Goal: Task Accomplishment & Management: Complete application form

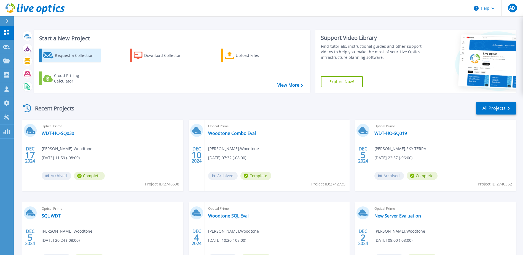
click at [52, 55] on icon at bounding box center [48, 55] width 11 height 7
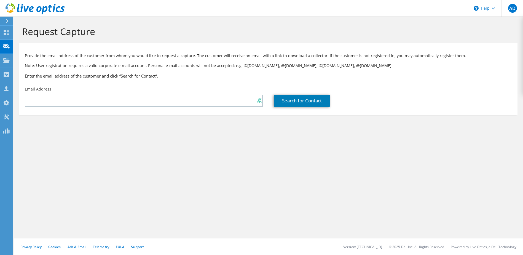
click at [88, 99] on input "text" at bounding box center [144, 101] width 238 height 12
click at [296, 100] on link "Search for Contact" at bounding box center [302, 101] width 56 height 12
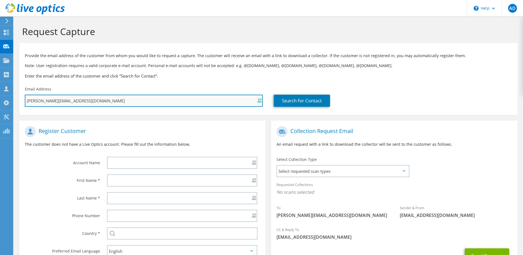
drag, startPoint x: 62, startPoint y: 101, endPoint x: 121, endPoint y: 102, distance: 58.7
click at [117, 101] on input "aaron@aarontech.net" at bounding box center [144, 101] width 238 height 12
type input "aaron@aarontech.o"
type input "Select"
type input "aaron@aarontech.or"
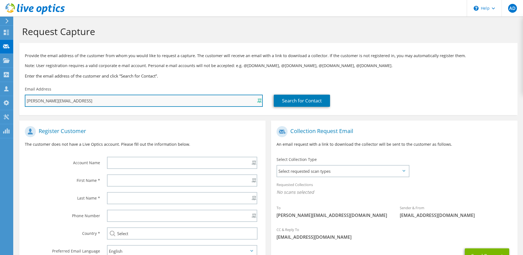
type input "Select"
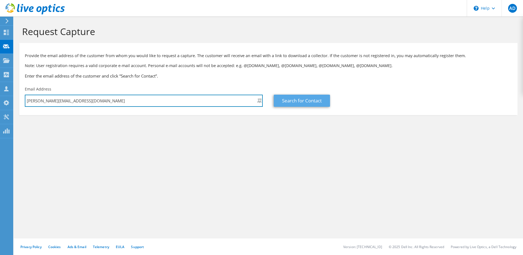
type input "aaron@aarontech.org"
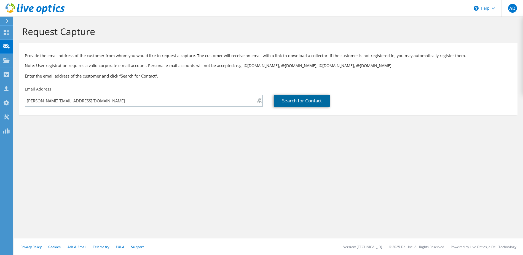
click at [291, 102] on link "Search for Contact" at bounding box center [302, 101] width 56 height 12
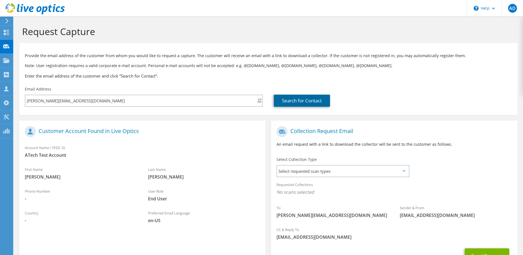
scroll to position [47, 0]
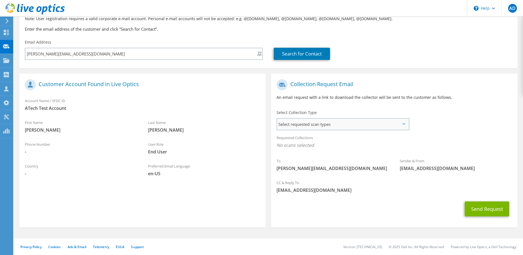
click at [333, 129] on span "Select requested scan types" at bounding box center [342, 124] width 131 height 11
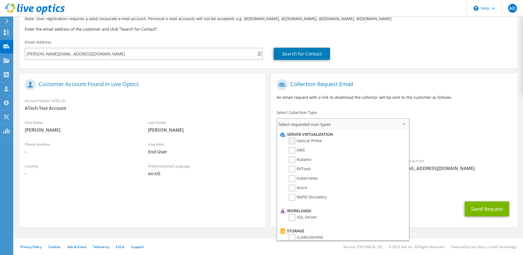
click at [313, 141] on label "Optical Prime" at bounding box center [305, 141] width 33 height 7
click at [0, 0] on input "Optical Prime" at bounding box center [0, 0] width 0 height 0
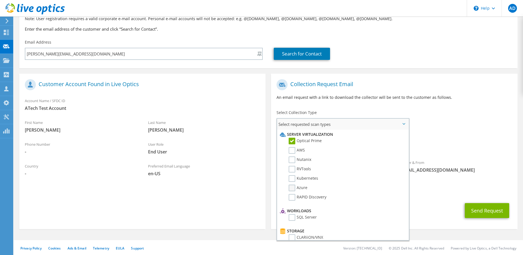
click at [304, 187] on label "Azure" at bounding box center [298, 187] width 19 height 7
click at [0, 0] on input "Azure" at bounding box center [0, 0] width 0 height 0
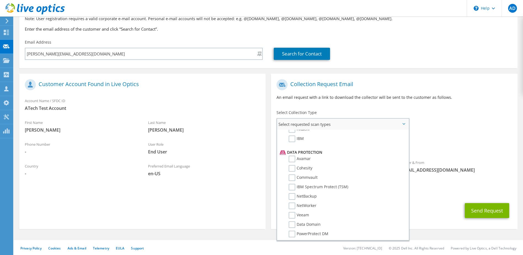
scroll to position [262, 0]
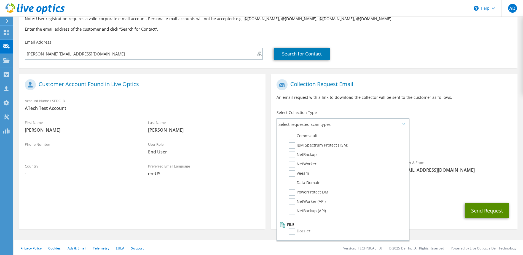
click at [476, 204] on button "Send Request" at bounding box center [487, 210] width 44 height 15
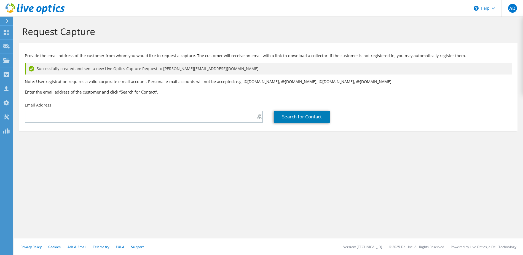
drag, startPoint x: 277, startPoint y: 174, endPoint x: 185, endPoint y: 221, distance: 103.9
click at [276, 175] on div "Request Capture Provide the email address of the customer from whom you would l…" at bounding box center [268, 136] width 509 height 238
click at [7, 45] on use at bounding box center [6, 46] width 7 height 4
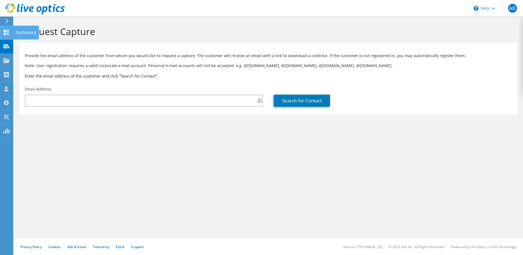
click at [21, 33] on div "Dashboard" at bounding box center [26, 33] width 26 height 14
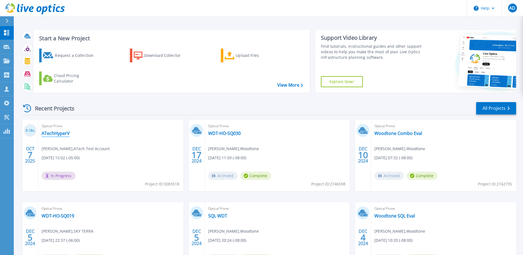
click at [62, 132] on link "ATechHyperV" at bounding box center [56, 133] width 28 height 6
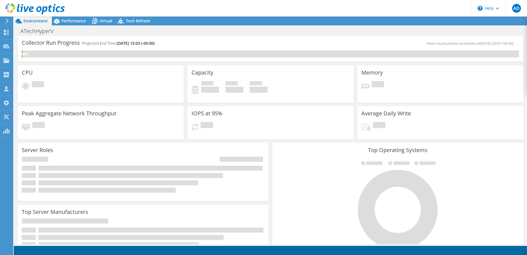
scroll to position [133, 0]
